Goal: Information Seeking & Learning: Learn about a topic

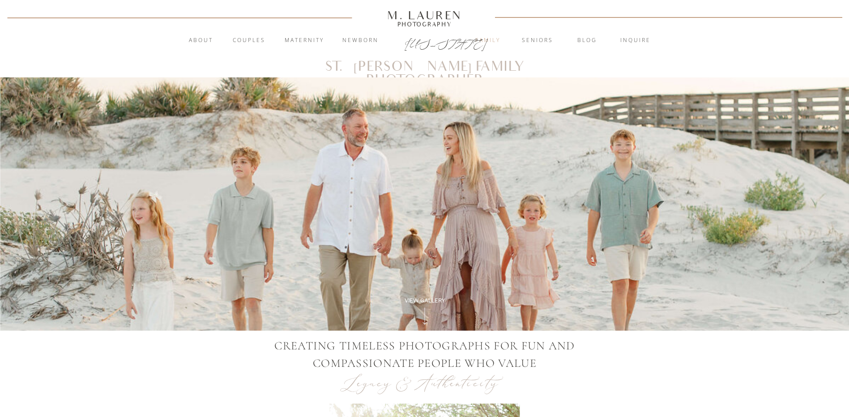
click at [488, 41] on nav "Family" at bounding box center [488, 40] width 48 height 9
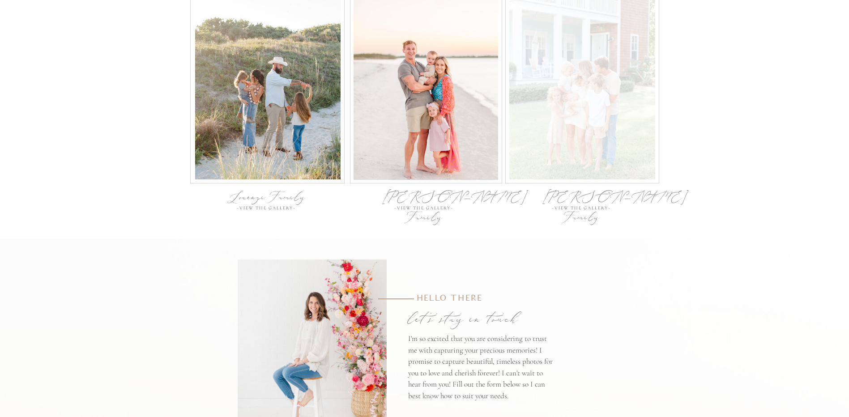
scroll to position [2956, 0]
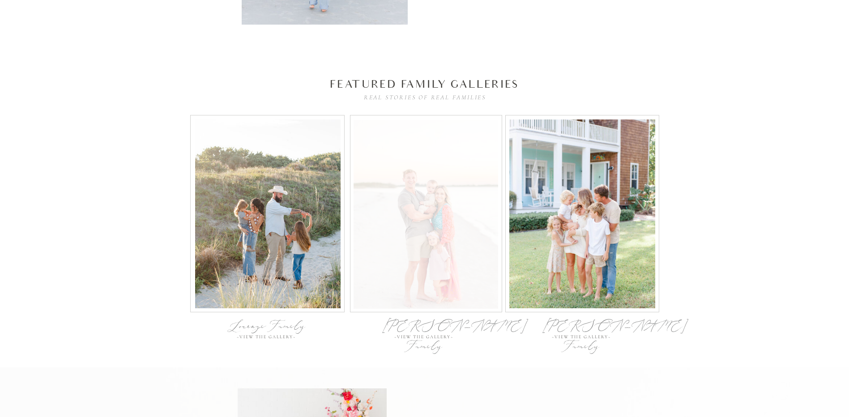
click at [431, 196] on div at bounding box center [426, 214] width 145 height 189
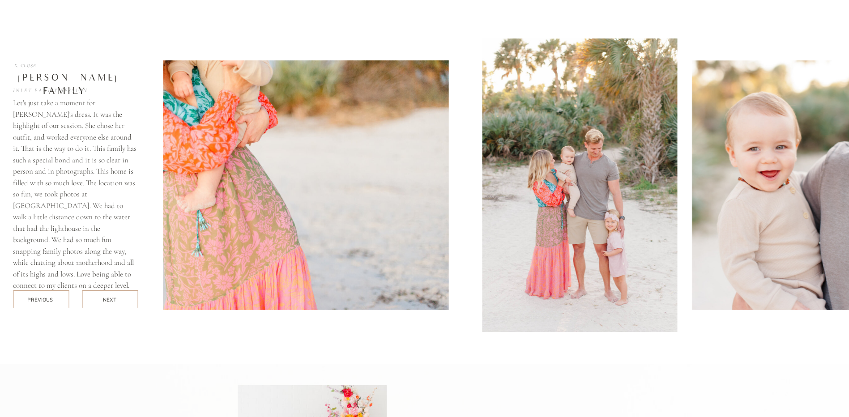
scroll to position [3189, 0]
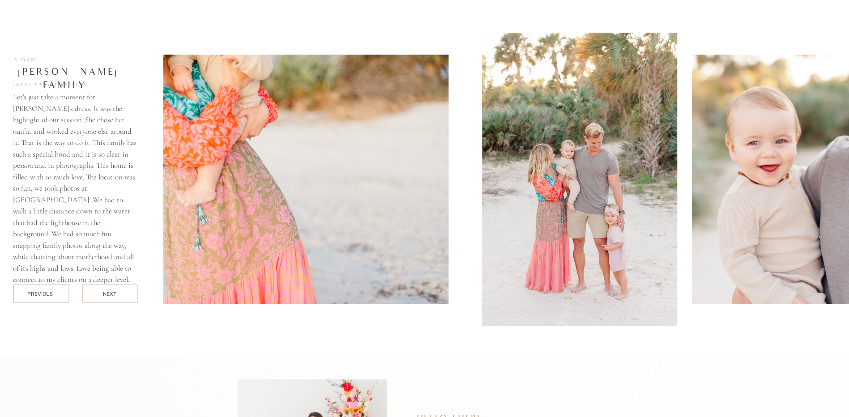
click at [120, 296] on div at bounding box center [110, 294] width 56 height 18
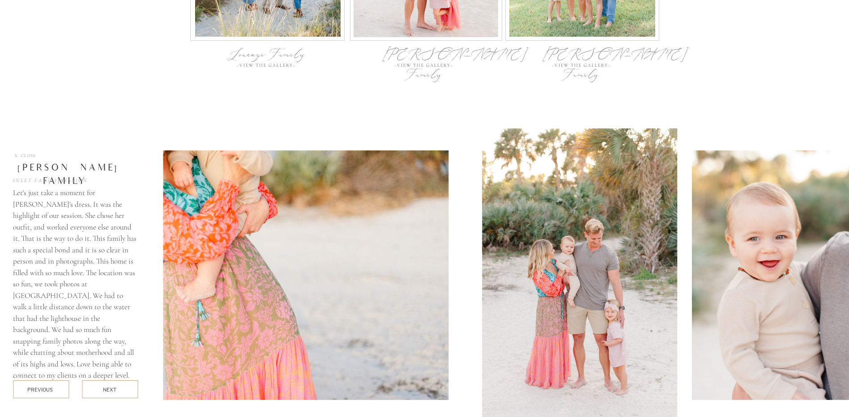
scroll to position [3099, 0]
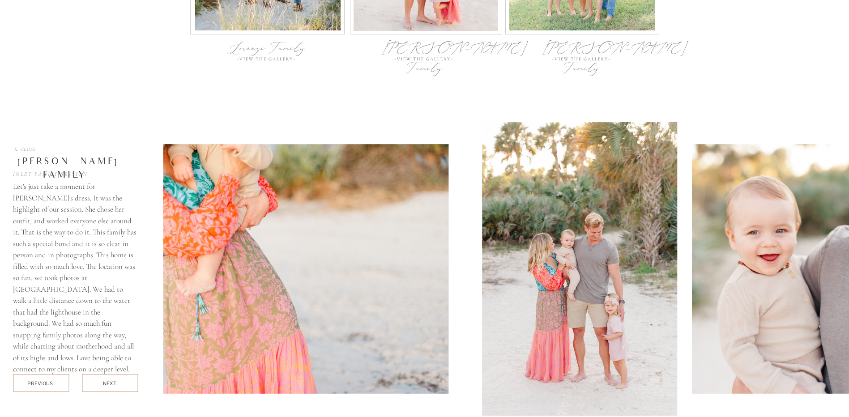
click at [433, 223] on img at bounding box center [261, 269] width 375 height 250
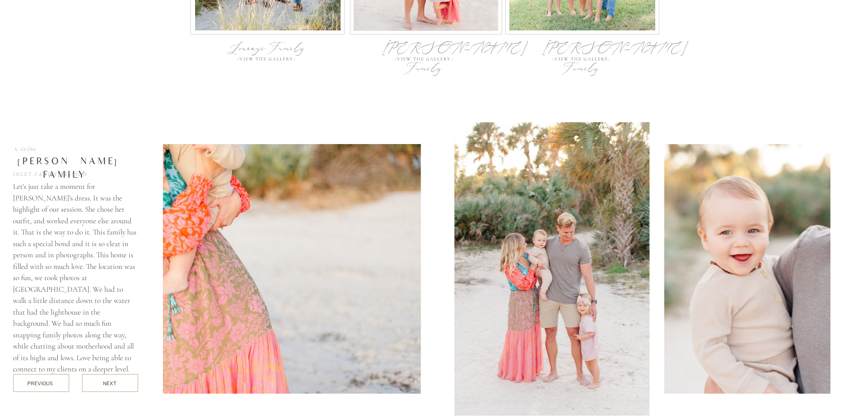
click at [455, 207] on img at bounding box center [553, 269] width 196 height 294
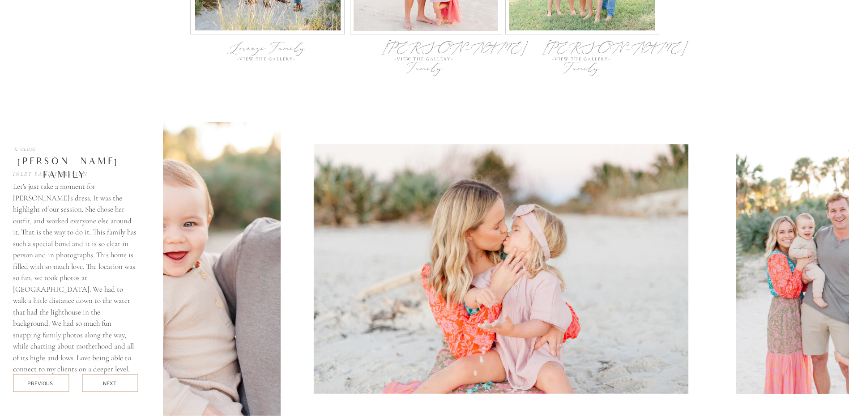
click at [317, 233] on img at bounding box center [501, 269] width 375 height 250
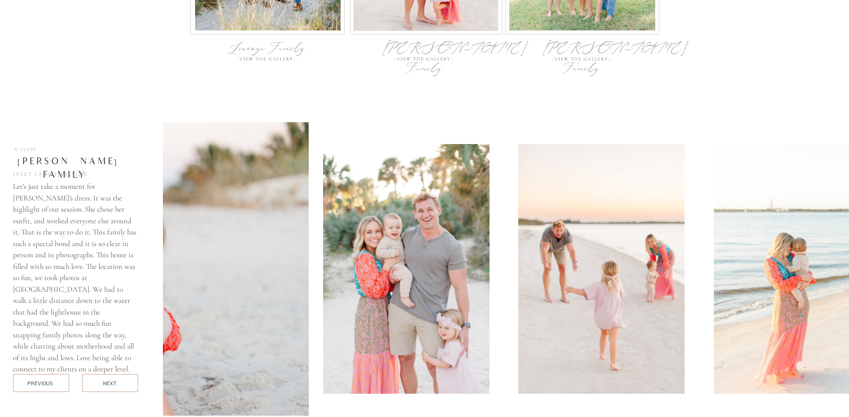
click at [187, 207] on img at bounding box center [87, 269] width 441 height 294
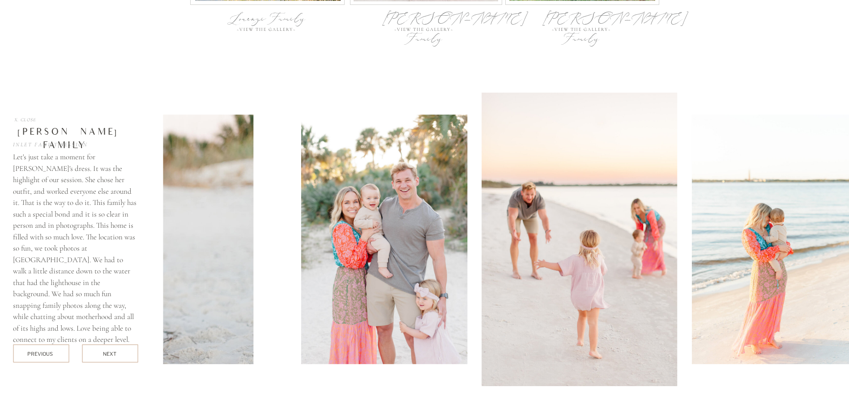
scroll to position [3144, 0]
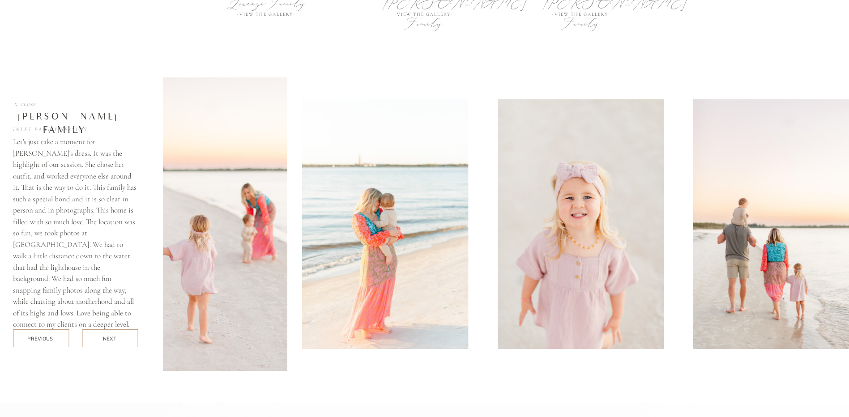
click at [219, 199] on img at bounding box center [190, 224] width 196 height 294
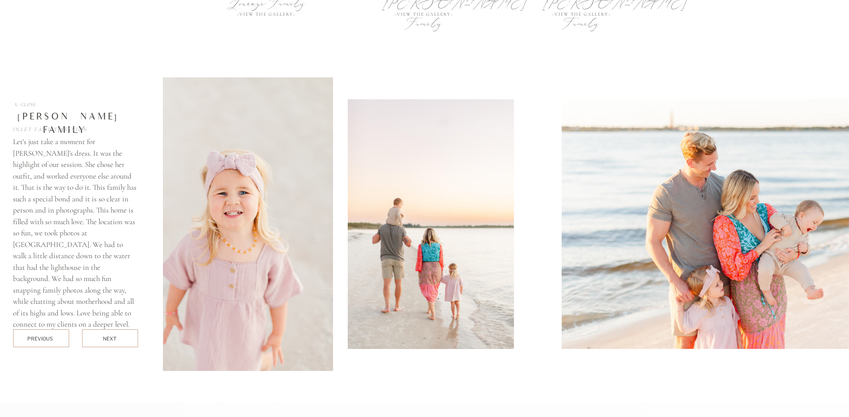
click at [200, 203] on img at bounding box center [236, 224] width 196 height 294
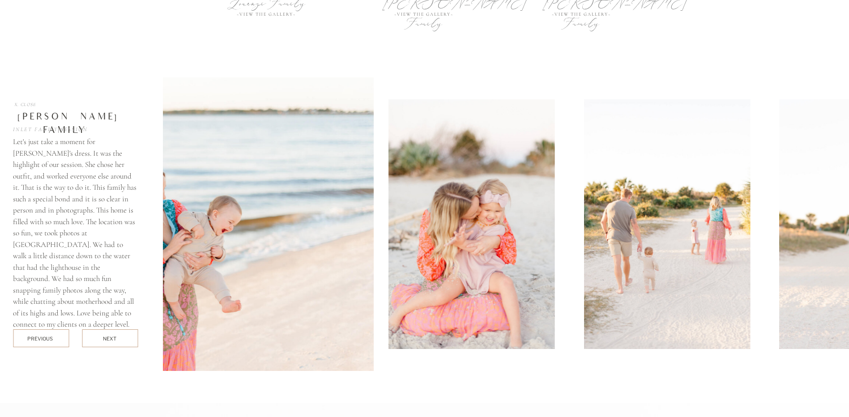
click at [200, 210] on img at bounding box center [153, 224] width 441 height 294
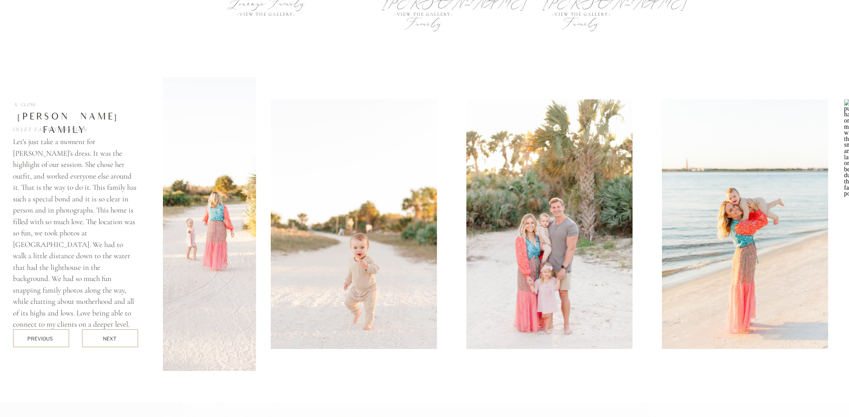
click at [275, 209] on img at bounding box center [354, 224] width 166 height 250
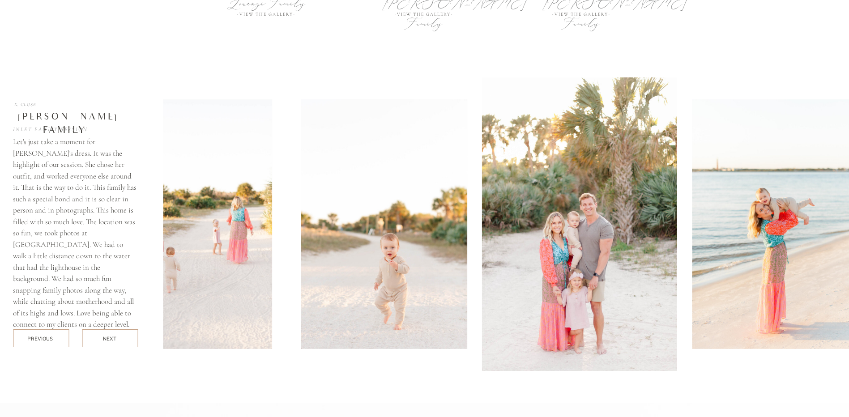
click at [115, 342] on div "next" at bounding box center [110, 338] width 14 height 7
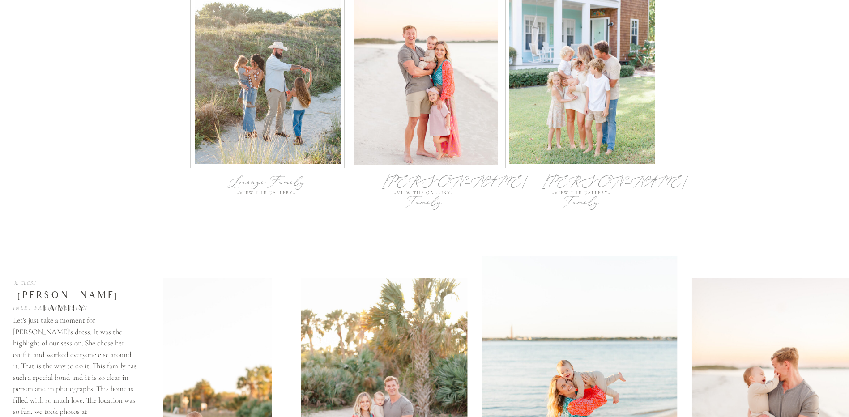
scroll to position [2965, 0]
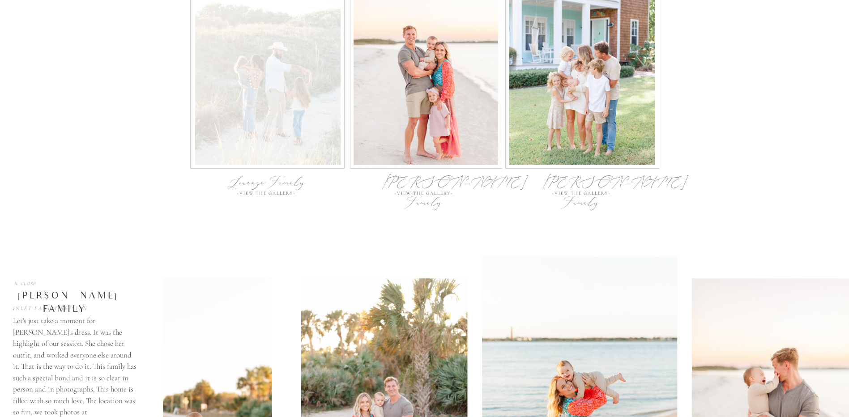
click at [260, 132] on div at bounding box center [268, 70] width 146 height 189
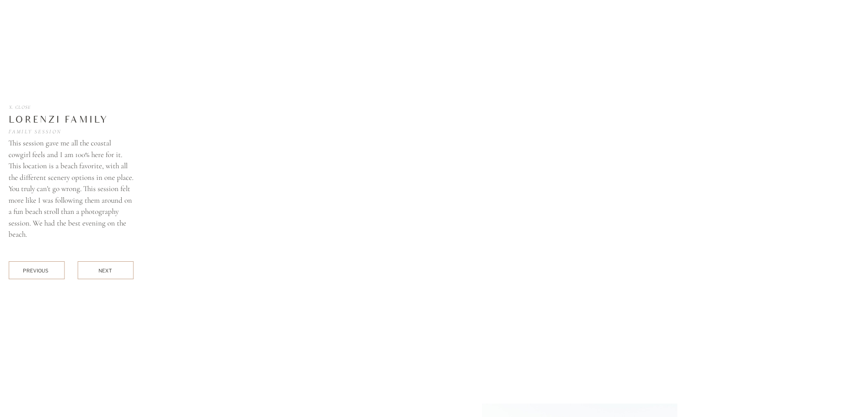
scroll to position [3189, 0]
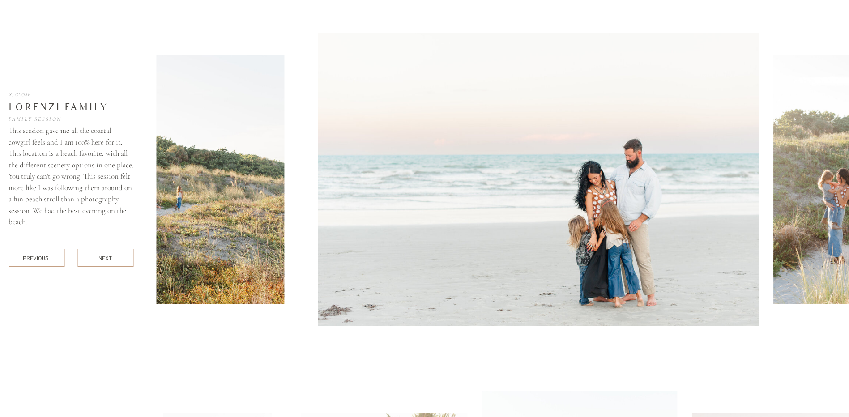
click at [112, 262] on div at bounding box center [105, 258] width 56 height 18
click at [106, 257] on div "next" at bounding box center [106, 258] width 14 height 7
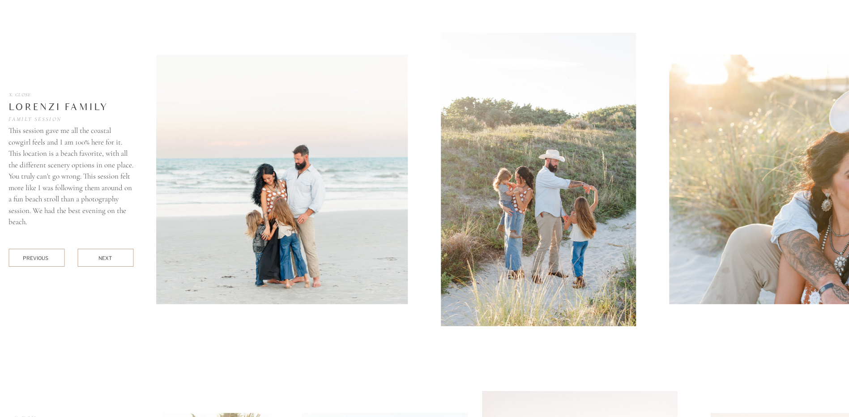
click at [106, 257] on div "next" at bounding box center [106, 258] width 14 height 7
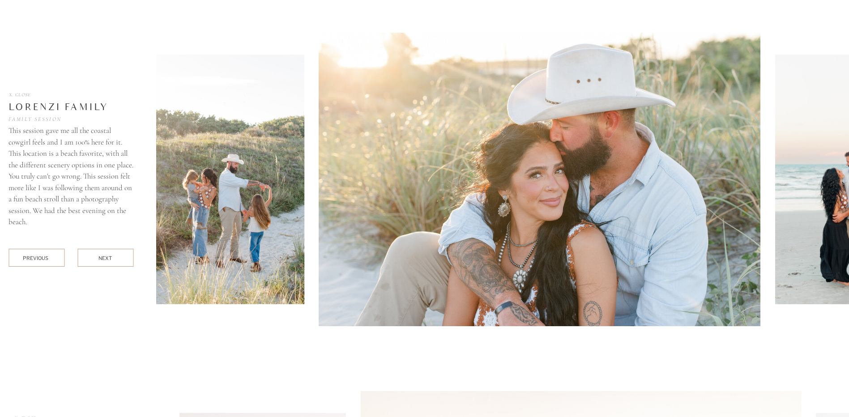
click at [106, 257] on div "next" at bounding box center [106, 258] width 14 height 7
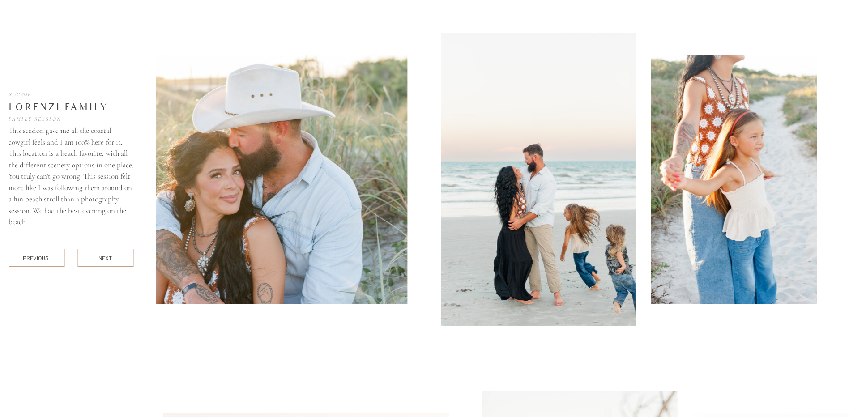
click at [106, 257] on div "next" at bounding box center [106, 258] width 14 height 7
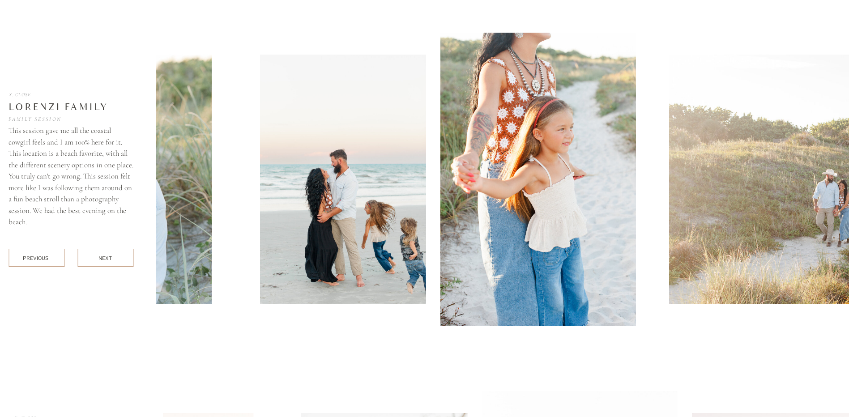
click at [106, 257] on div "next" at bounding box center [106, 258] width 14 height 7
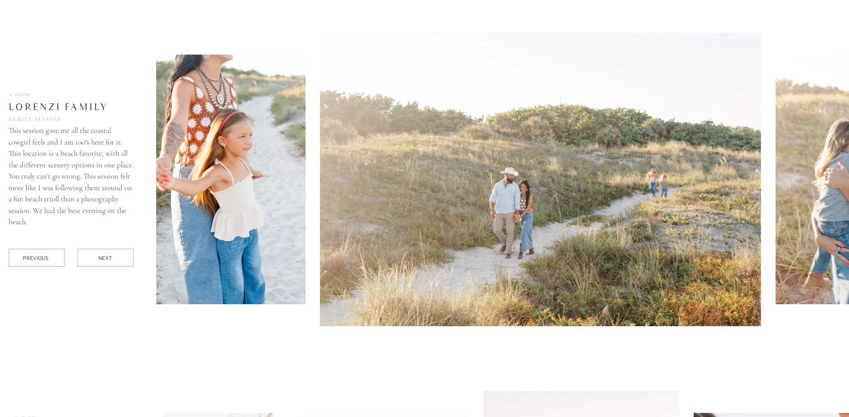
click at [106, 257] on div "next" at bounding box center [106, 258] width 14 height 7
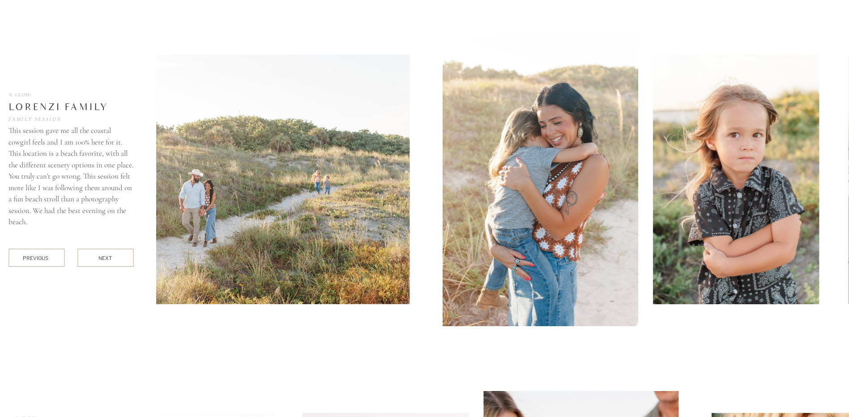
click at [106, 257] on div "next" at bounding box center [106, 258] width 14 height 7
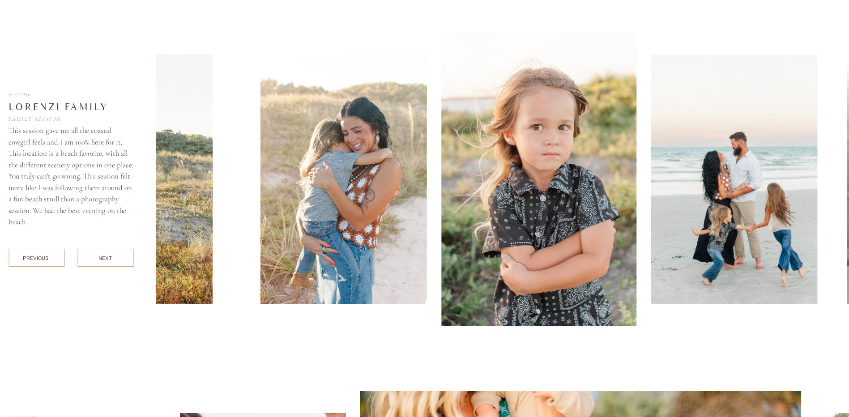
click at [106, 257] on div "next" at bounding box center [106, 258] width 14 height 7
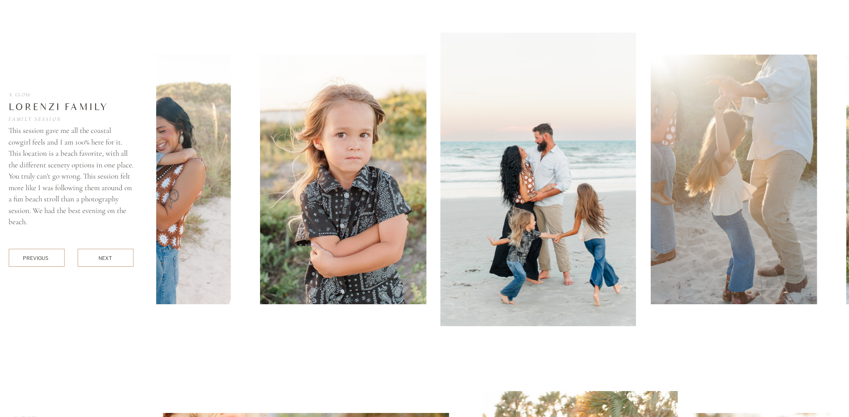
click at [106, 257] on div "next" at bounding box center [106, 258] width 14 height 7
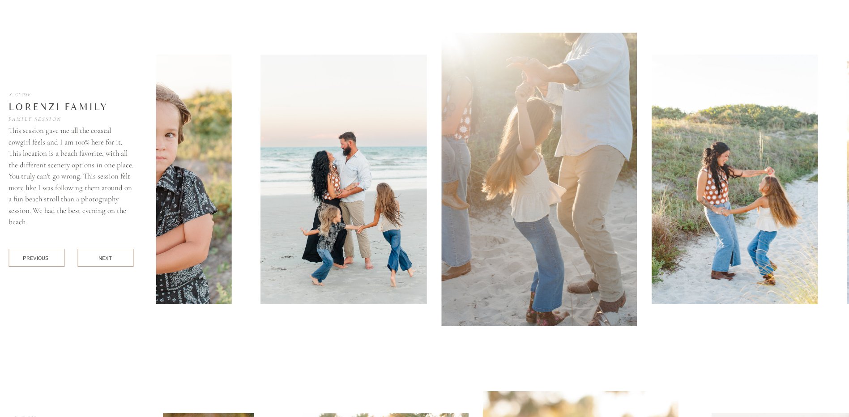
click at [106, 257] on div "next" at bounding box center [106, 258] width 14 height 7
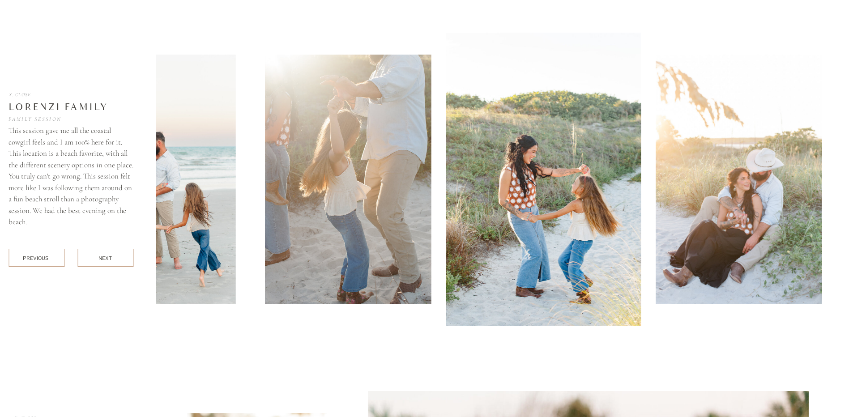
click at [106, 257] on div "next" at bounding box center [106, 258] width 14 height 7
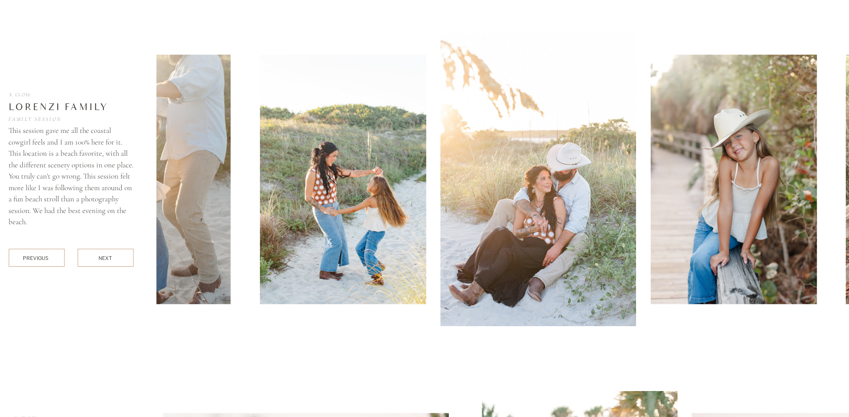
click at [106, 257] on div "next" at bounding box center [106, 258] width 14 height 7
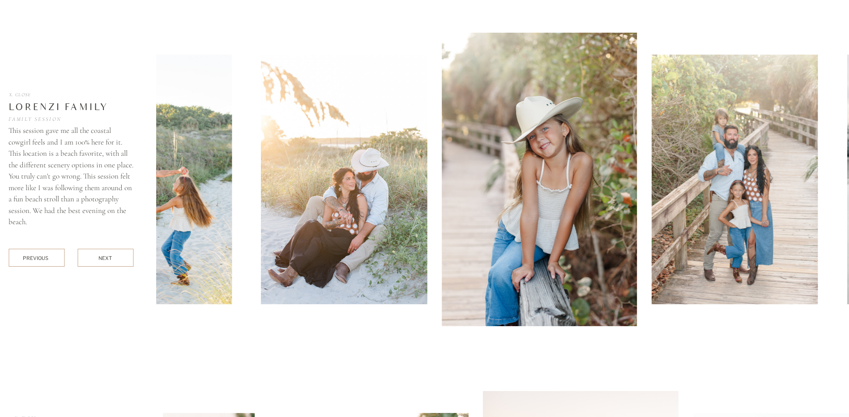
click at [106, 257] on div "next" at bounding box center [106, 258] width 14 height 7
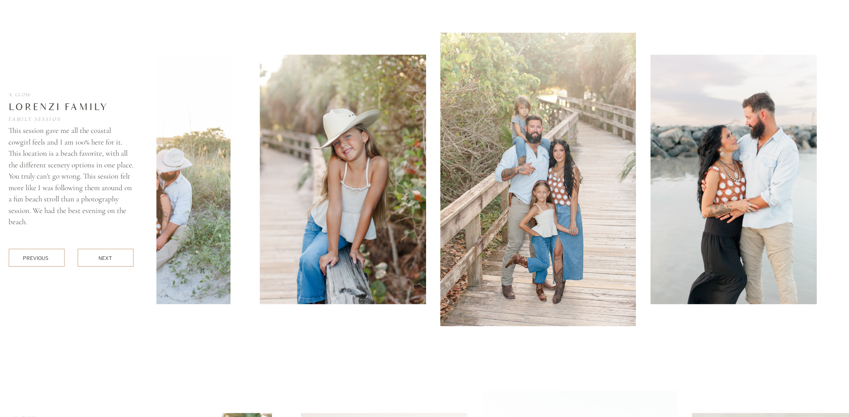
click at [106, 257] on div "next" at bounding box center [106, 258] width 14 height 7
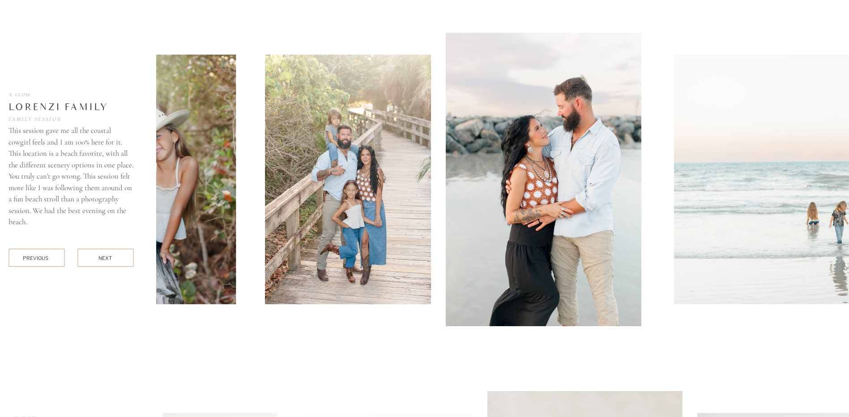
click at [106, 257] on div "next" at bounding box center [106, 258] width 14 height 7
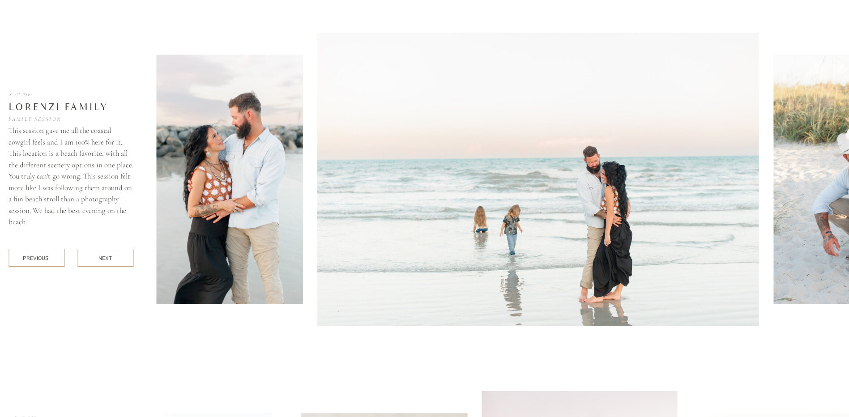
click at [106, 257] on div "next" at bounding box center [106, 258] width 14 height 7
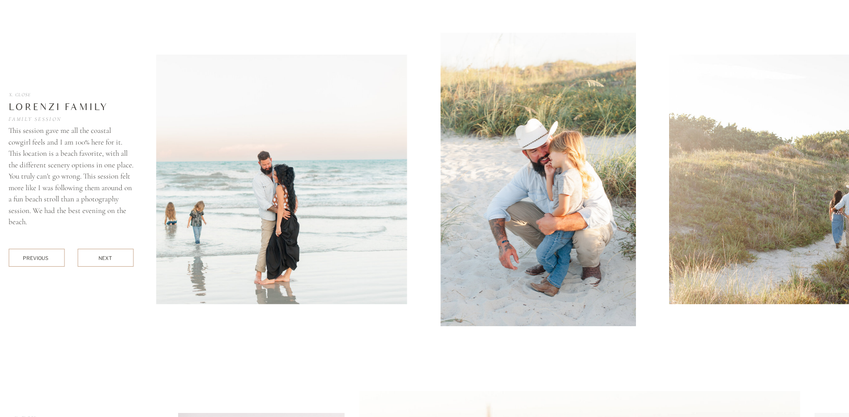
click at [106, 257] on div "next" at bounding box center [106, 258] width 14 height 7
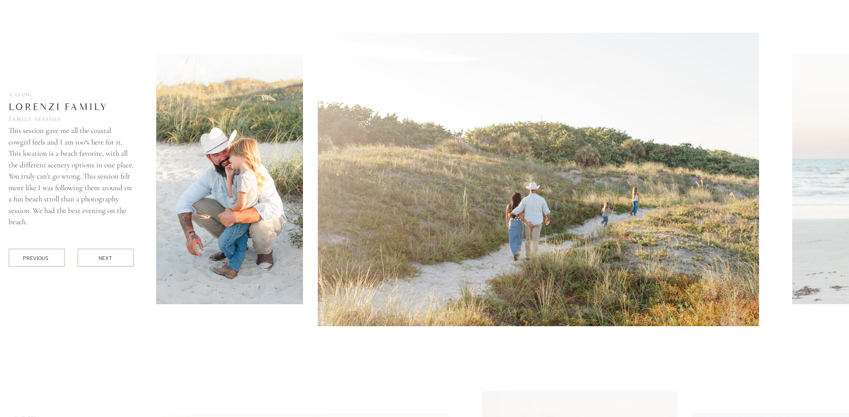
click at [106, 257] on div "next" at bounding box center [106, 258] width 14 height 7
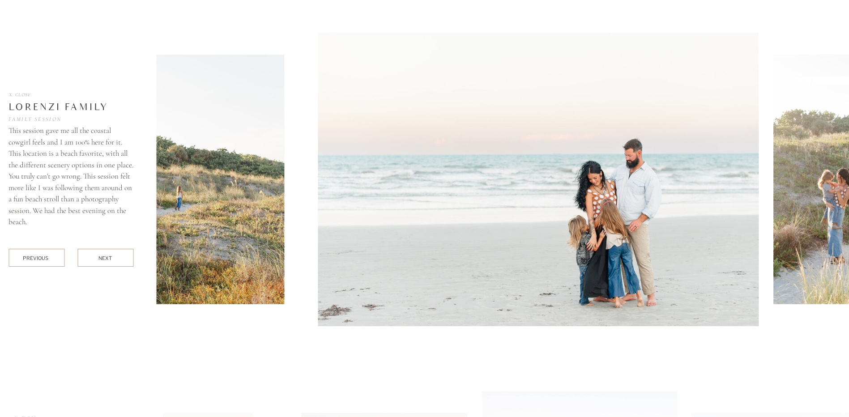
click at [124, 258] on div at bounding box center [105, 258] width 56 height 18
click at [107, 259] on div "next" at bounding box center [106, 258] width 14 height 7
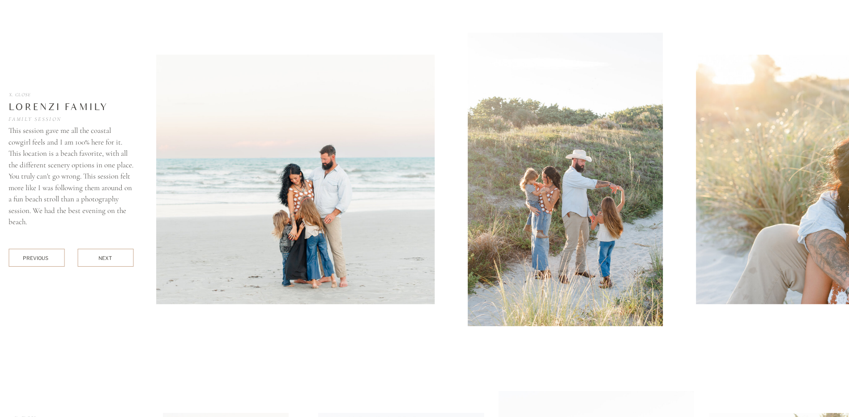
click at [107, 259] on div "next" at bounding box center [106, 258] width 14 height 7
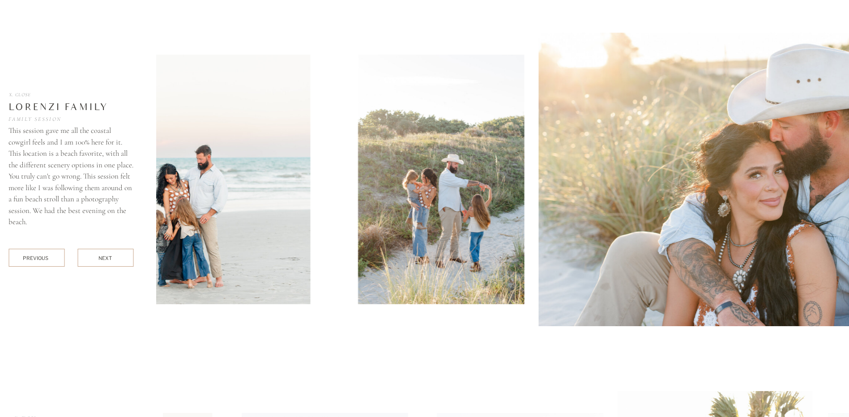
click at [107, 259] on div "next" at bounding box center [106, 258] width 14 height 7
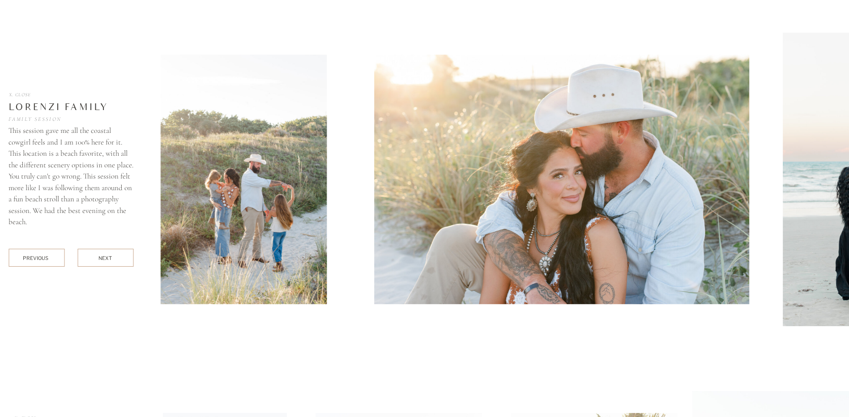
click at [107, 259] on div "next" at bounding box center [106, 258] width 14 height 7
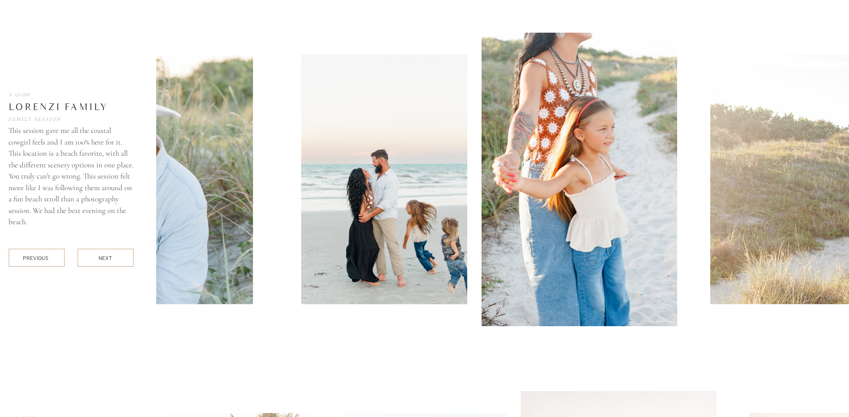
click at [107, 259] on div "next" at bounding box center [106, 258] width 14 height 7
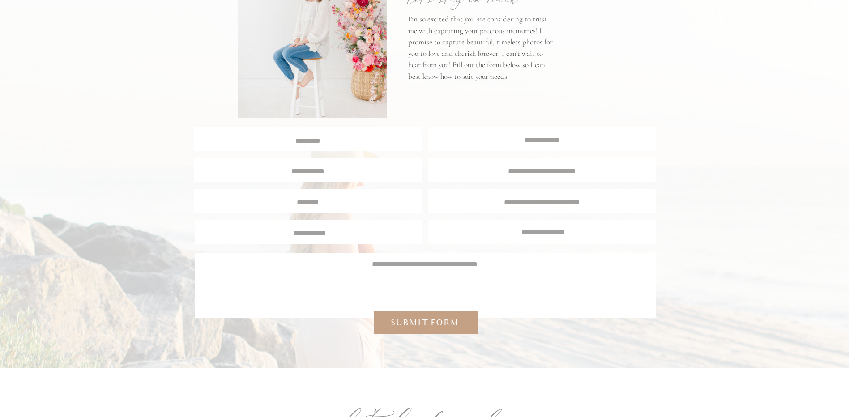
scroll to position [4268, 0]
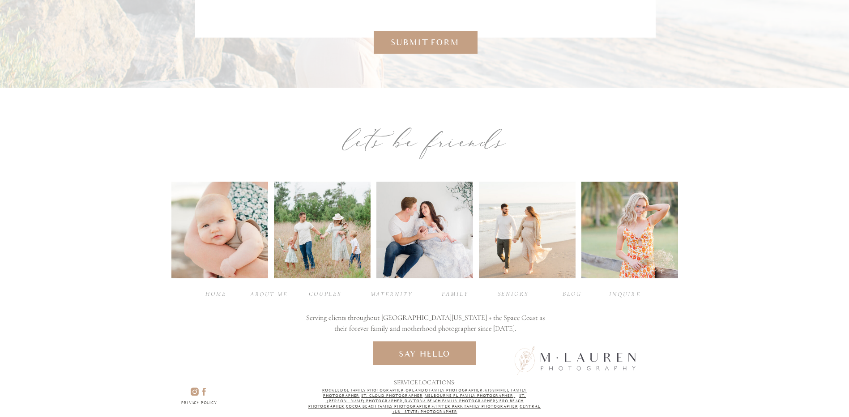
scroll to position [2821, 0]
